Goal: Transaction & Acquisition: Purchase product/service

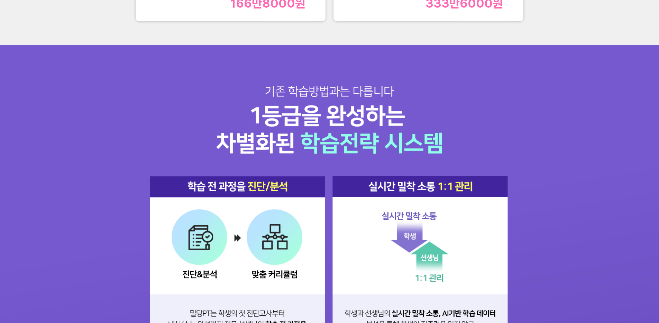
scroll to position [945, 0]
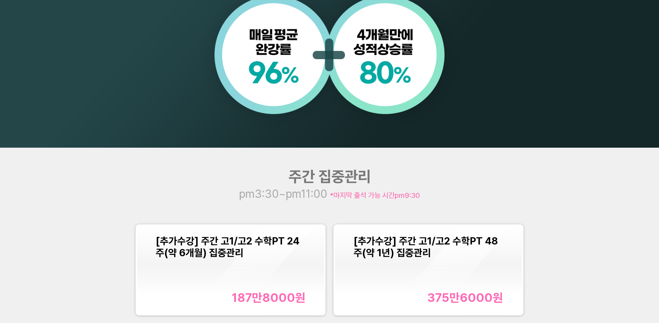
scroll to position [750, 0]
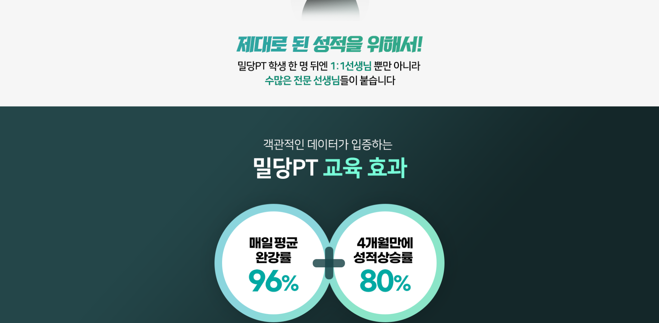
scroll to position [762, 0]
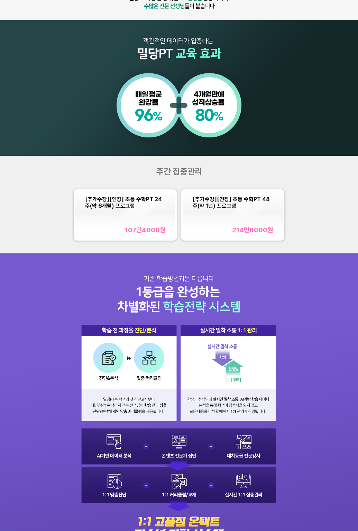
scroll to position [302, 0]
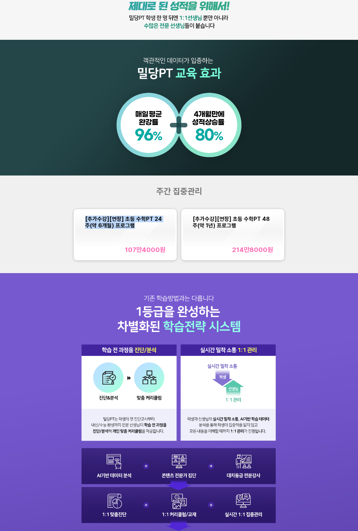
copy span "[추가수강][연장] 초등 수학PT 24주(약 6개월) 프로그램"
drag, startPoint x: 85, startPoint y: 217, endPoint x: 130, endPoint y: 226, distance: 46.2
click at [130, 226] on div "[추가수강][연장] 초등 수학PT 24주(약 6개월) 프로그램" at bounding box center [125, 222] width 80 height 13
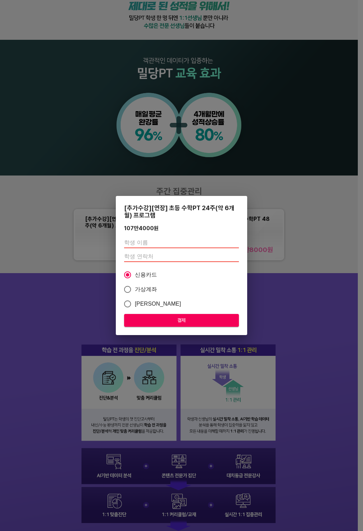
click at [128, 192] on div "[추가수강][연장] 초등 수학PT 24주(약 6개월) 프로그램 107만4000 원 신용카드 가상계좌 카카오페이 결제" at bounding box center [181, 265] width 363 height 531
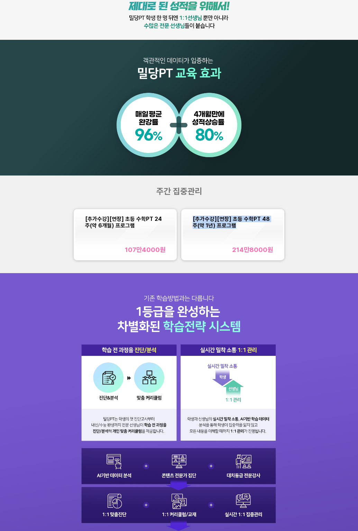
drag, startPoint x: 187, startPoint y: 221, endPoint x: 229, endPoint y: 226, distance: 42.2
click at [229, 226] on div "[추가수강][연장] 초등 수학PT 48주(약 1년) 프로그램 214만8000 원" at bounding box center [233, 234] width 100 height 48
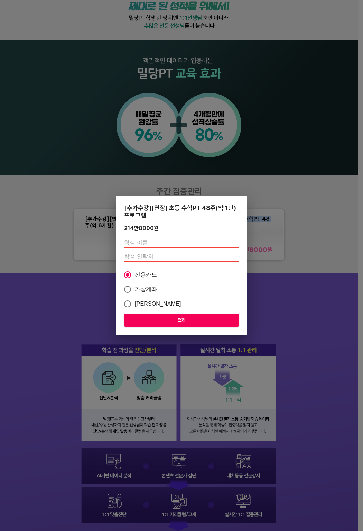
copy span "[추가수강][연장] 초등 수학PT 48주(약 1년) 프로그램"
click at [272, 201] on div "[추가수강][연장] 초등 수학PT 48주(약 1년) 프로그램 214만8000 원 신용카드 가상계좌 카카오페이 결제" at bounding box center [181, 265] width 363 height 531
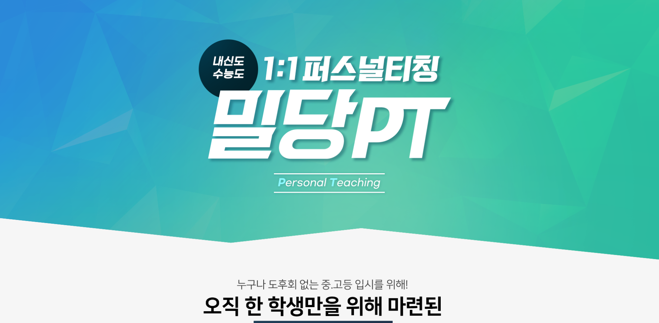
scroll to position [837, 0]
